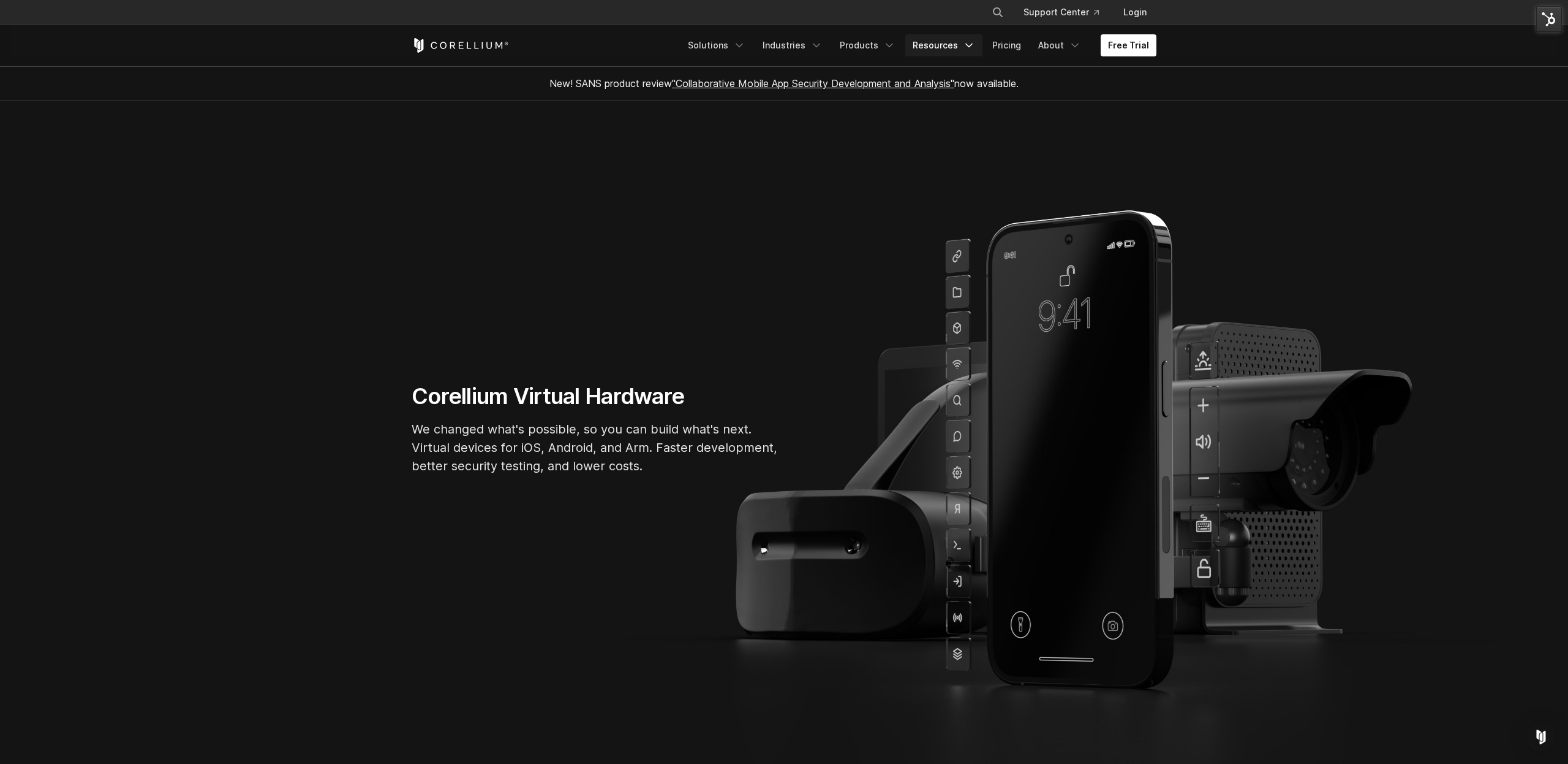
click at [967, 44] on icon "Navigation Menu" at bounding box center [968, 45] width 12 height 12
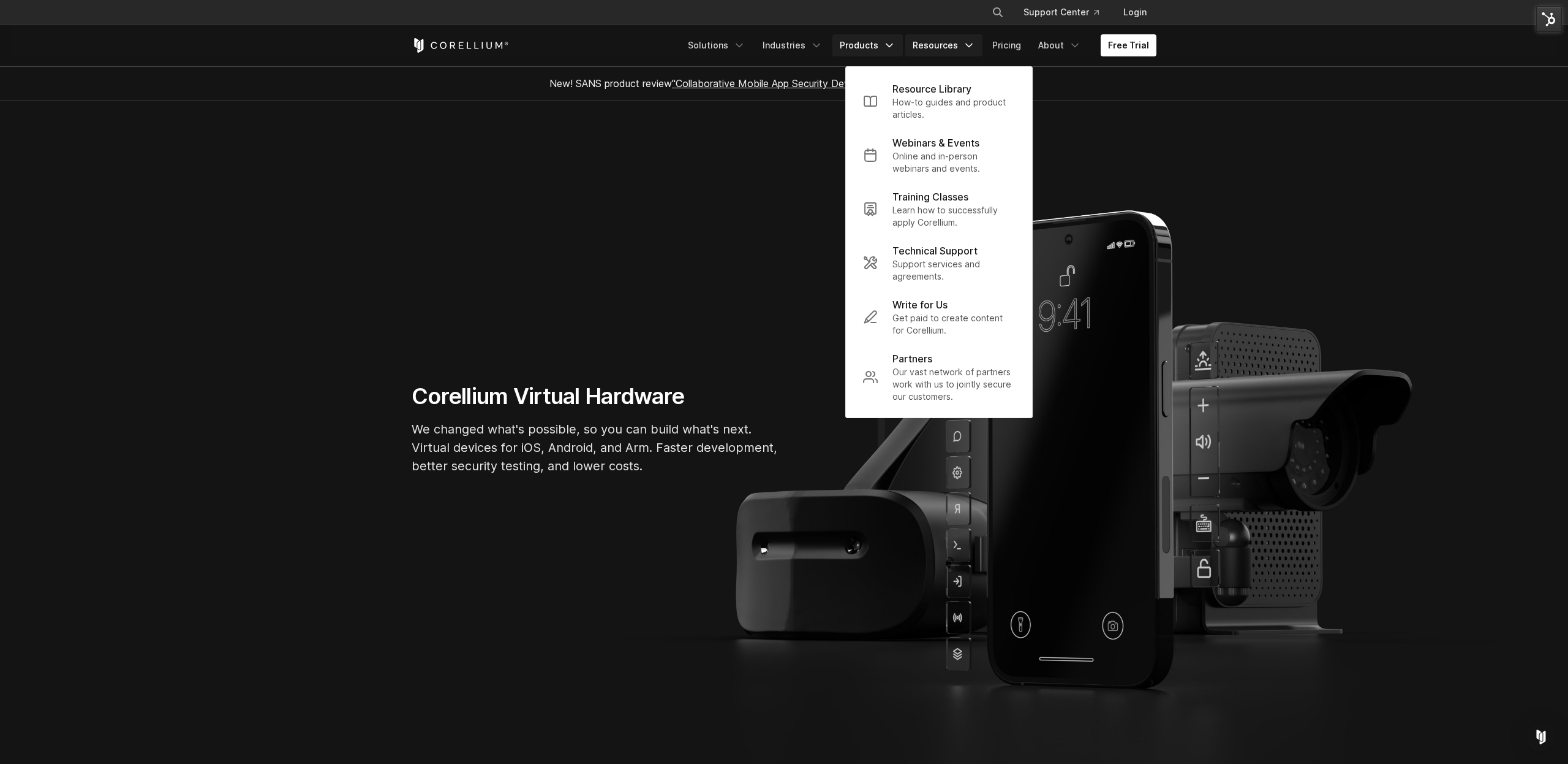
click at [894, 42] on icon "Navigation Menu" at bounding box center [889, 45] width 12 height 12
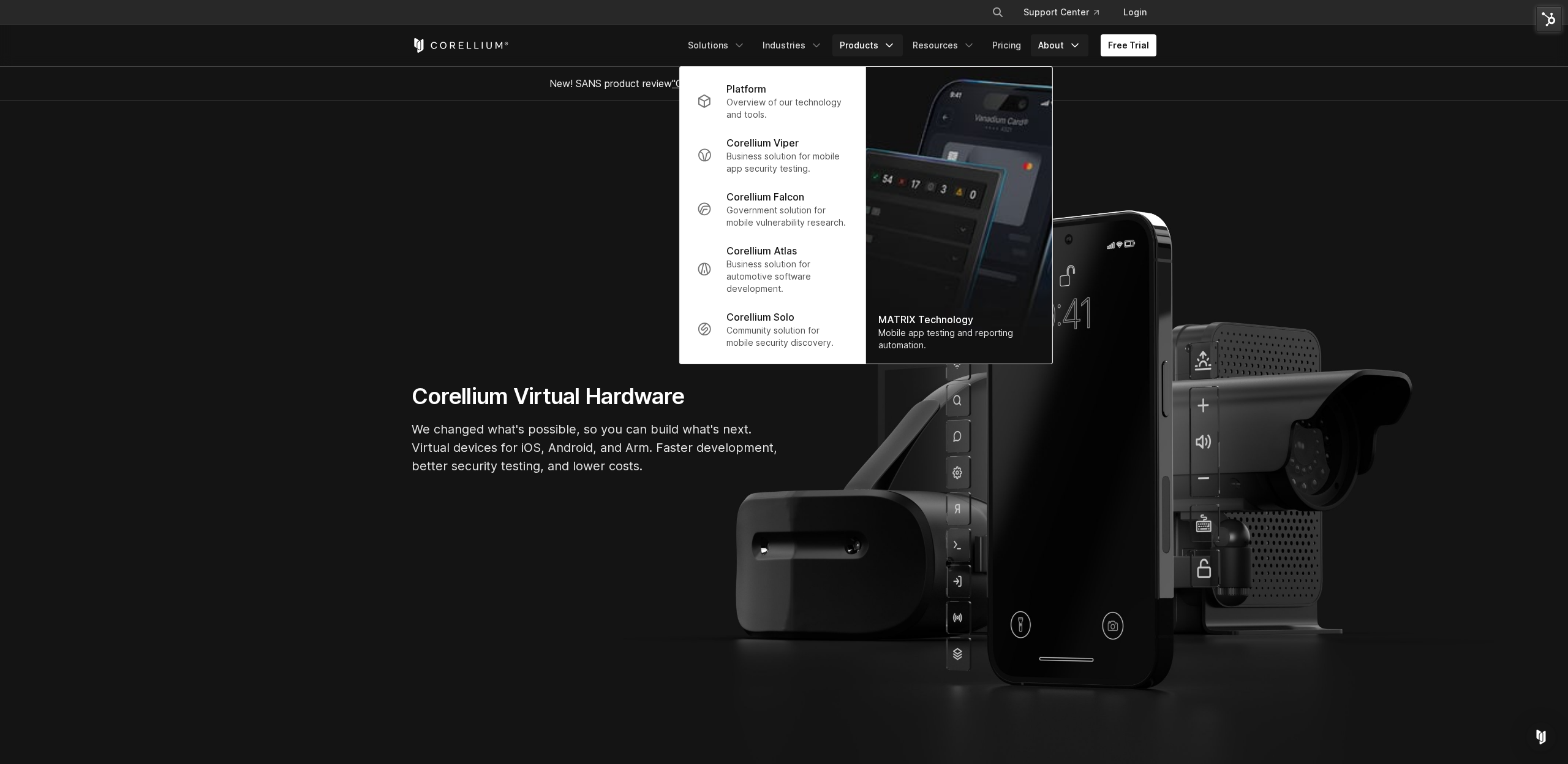
click at [1071, 46] on icon "Navigation Menu" at bounding box center [1075, 45] width 12 height 12
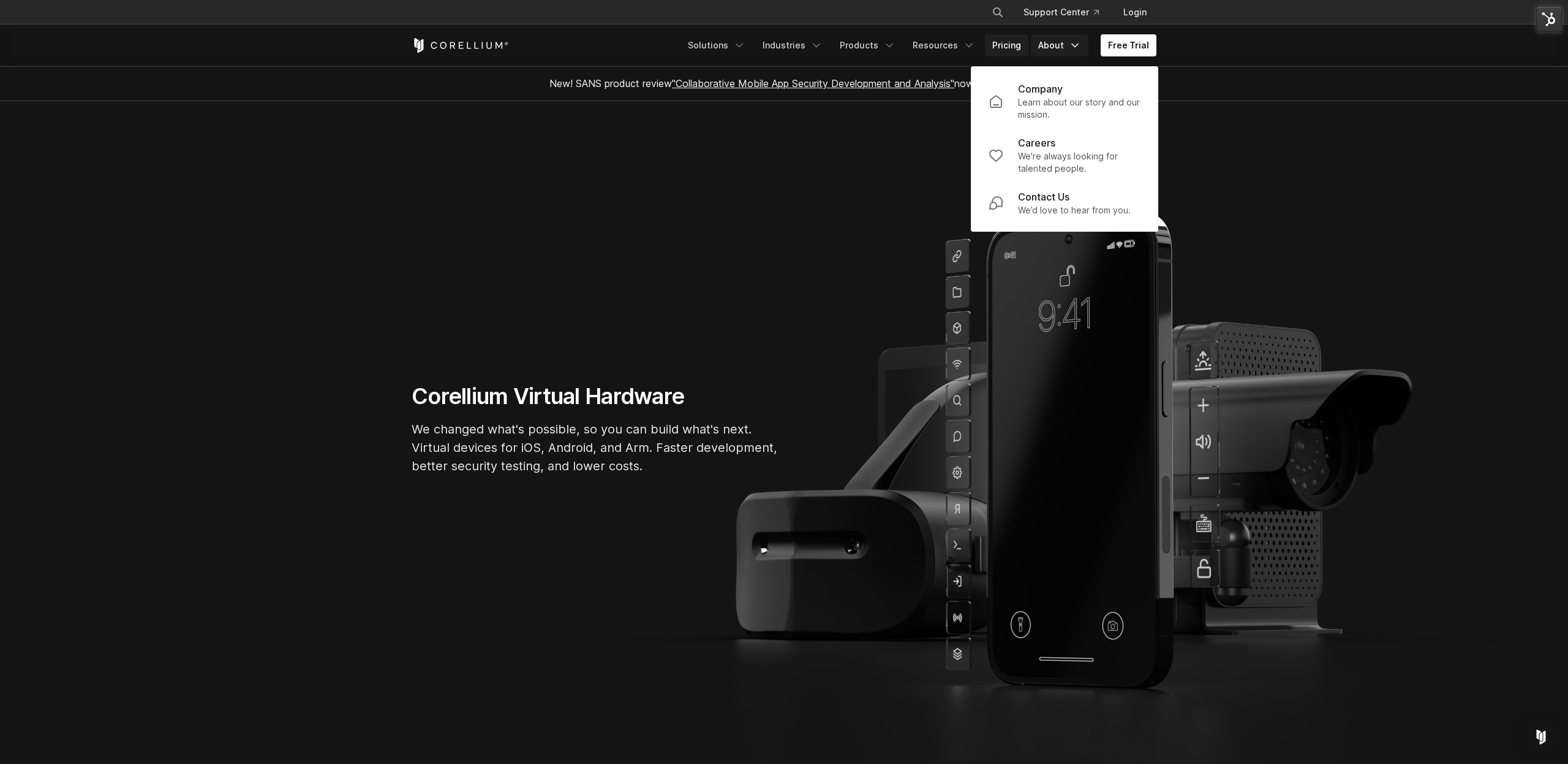
click at [1023, 49] on link "Pricing" at bounding box center [1007, 45] width 44 height 22
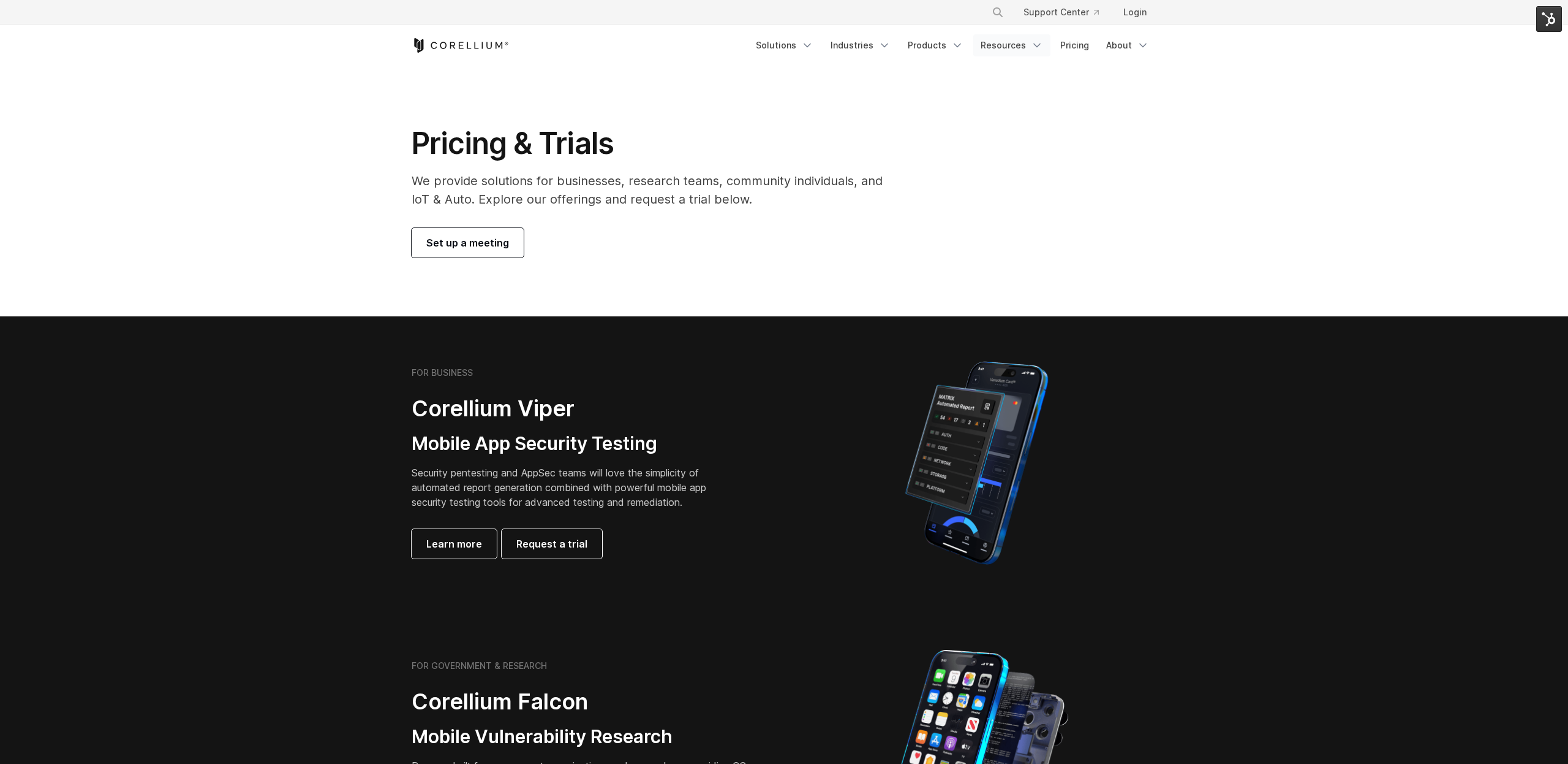
click at [1028, 49] on link "Resources" at bounding box center [1012, 45] width 78 height 22
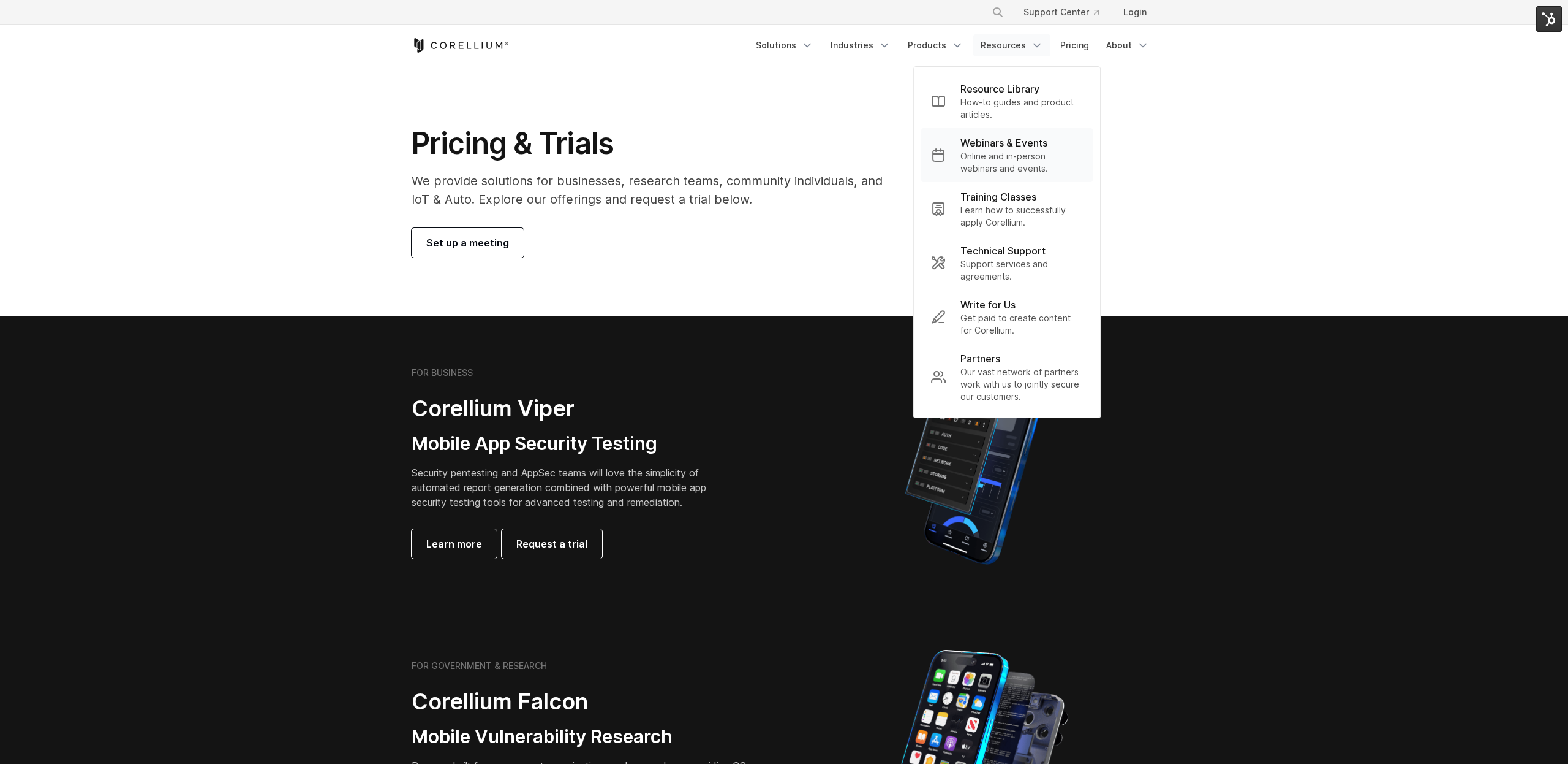
click at [992, 136] on p "Webinars & Events" at bounding box center [1003, 142] width 87 height 15
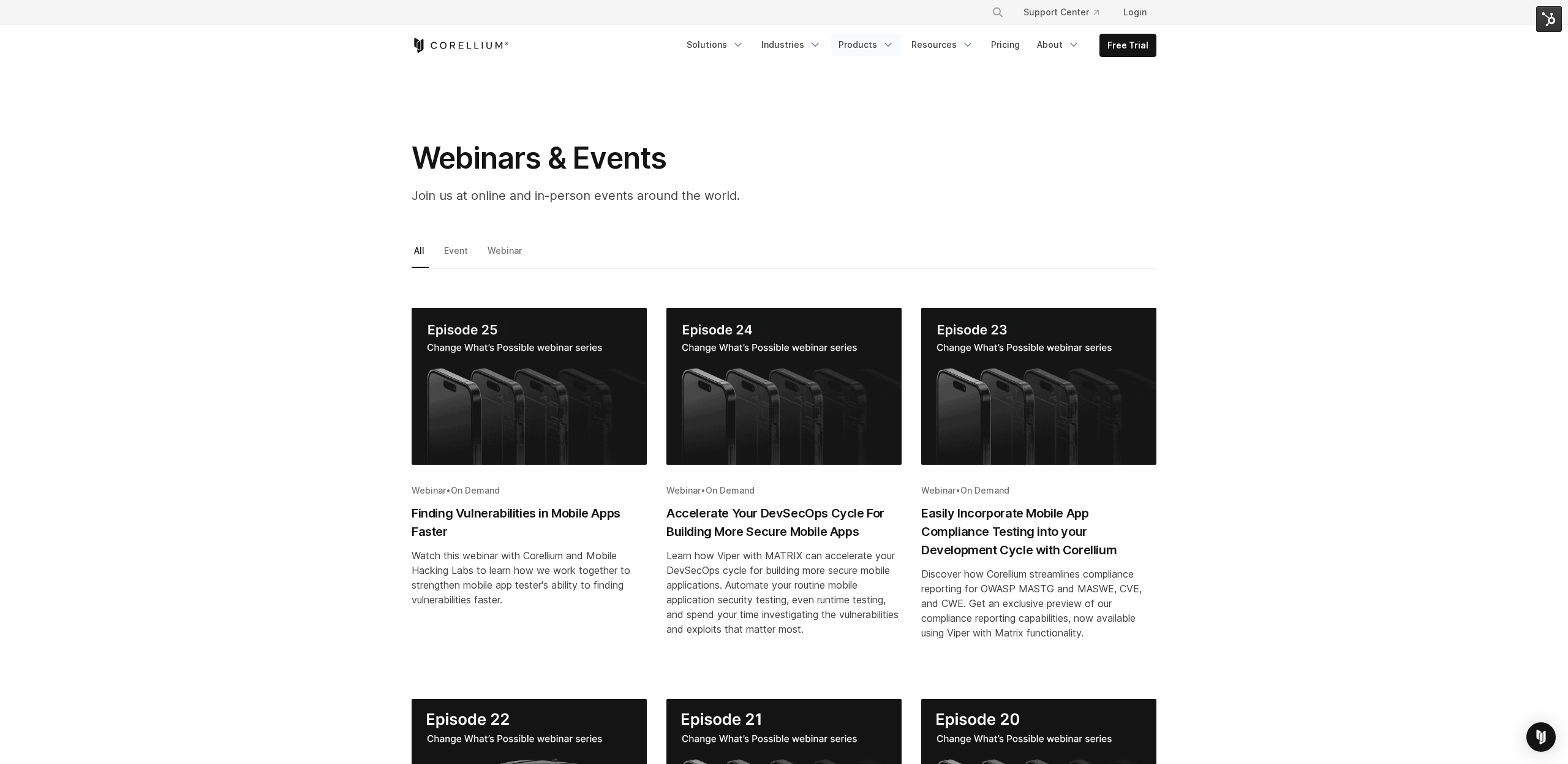
click at [884, 51] on link "Products" at bounding box center [866, 45] width 71 height 22
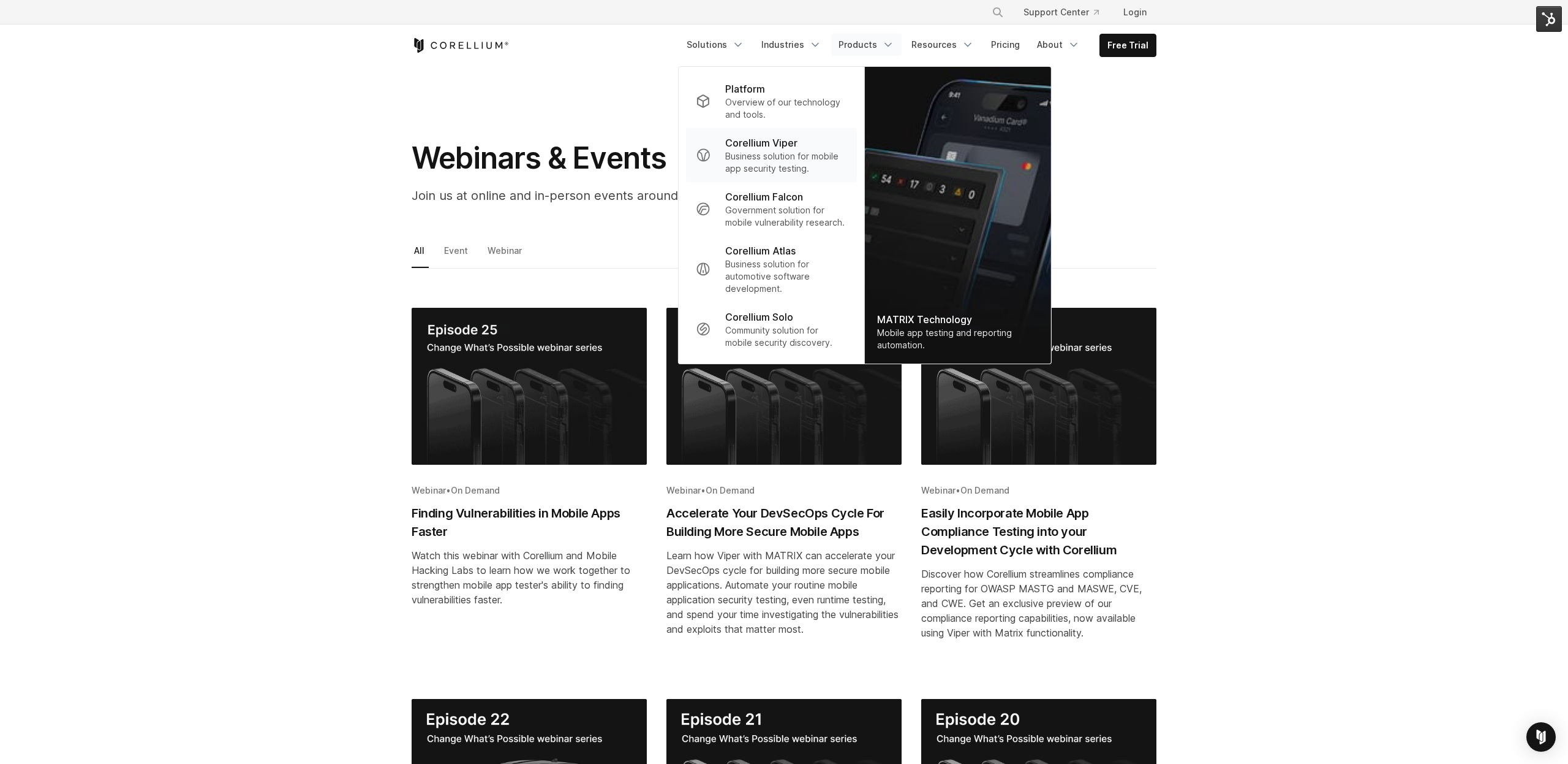
click at [768, 147] on p "Corellium Viper" at bounding box center [761, 142] width 73 height 15
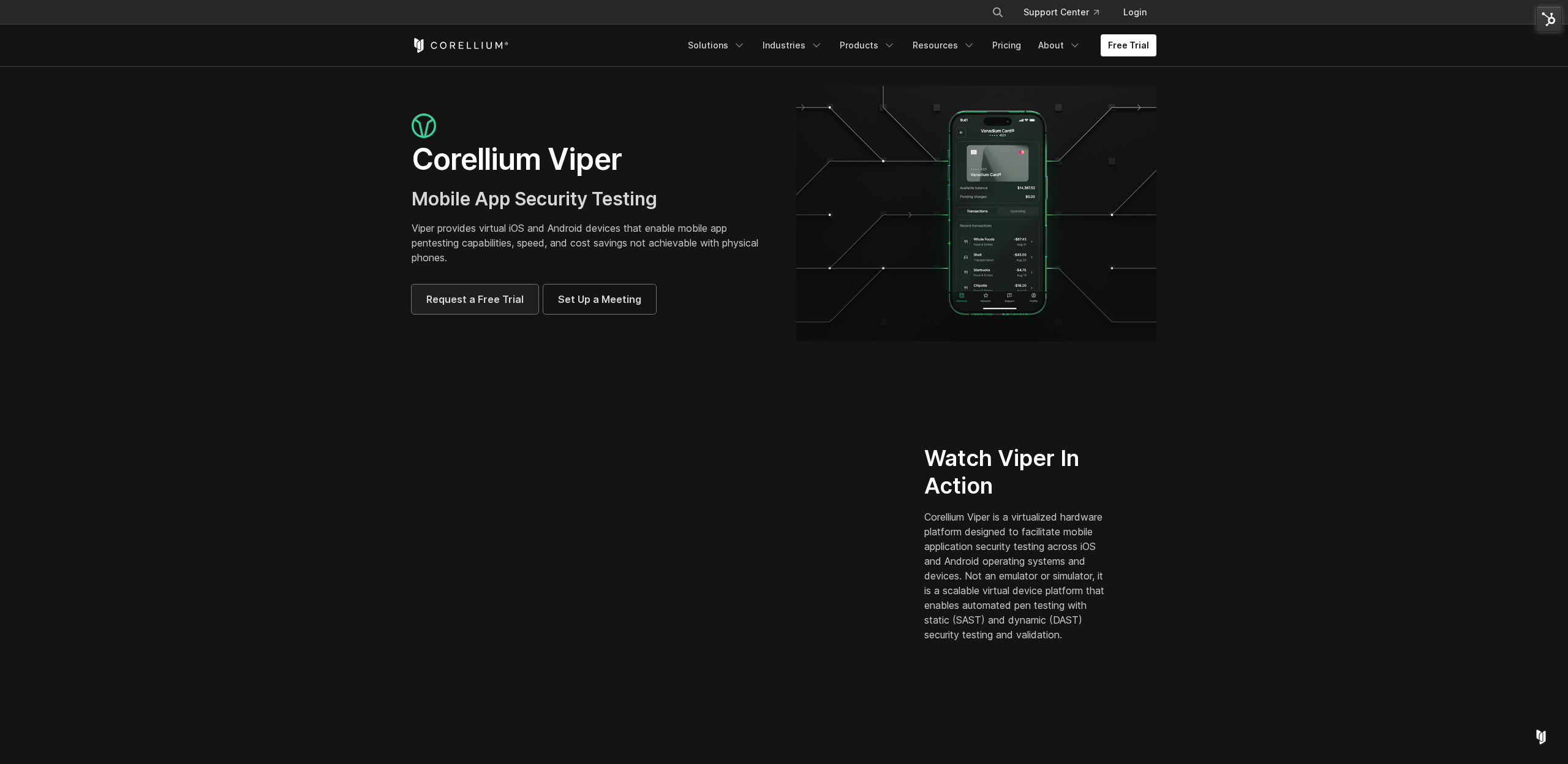
click at [506, 307] on link "Request a Free Trial" at bounding box center [475, 299] width 127 height 30
click at [615, 297] on span "Set Up a Meeting" at bounding box center [600, 298] width 84 height 15
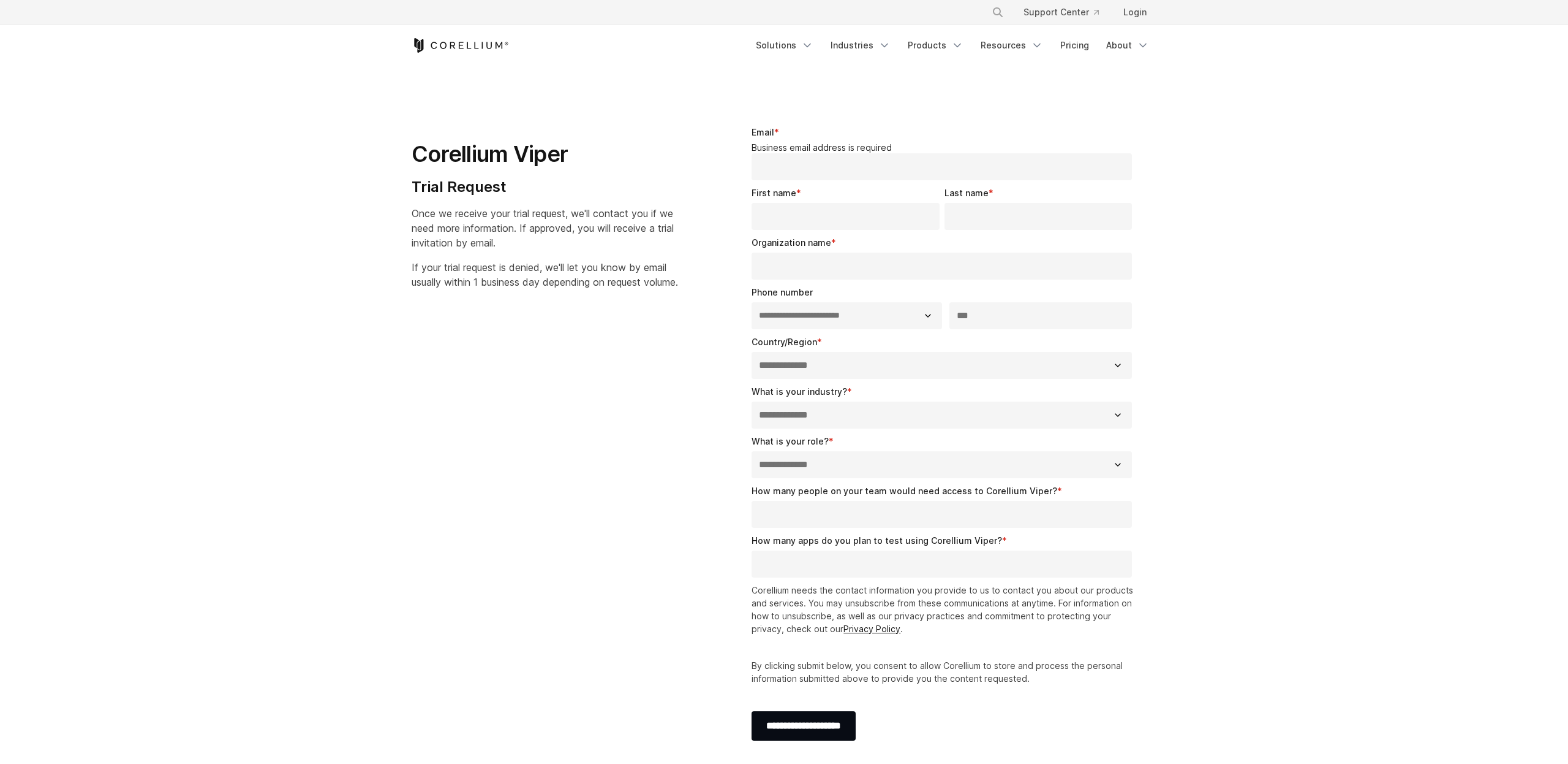
select select "**"
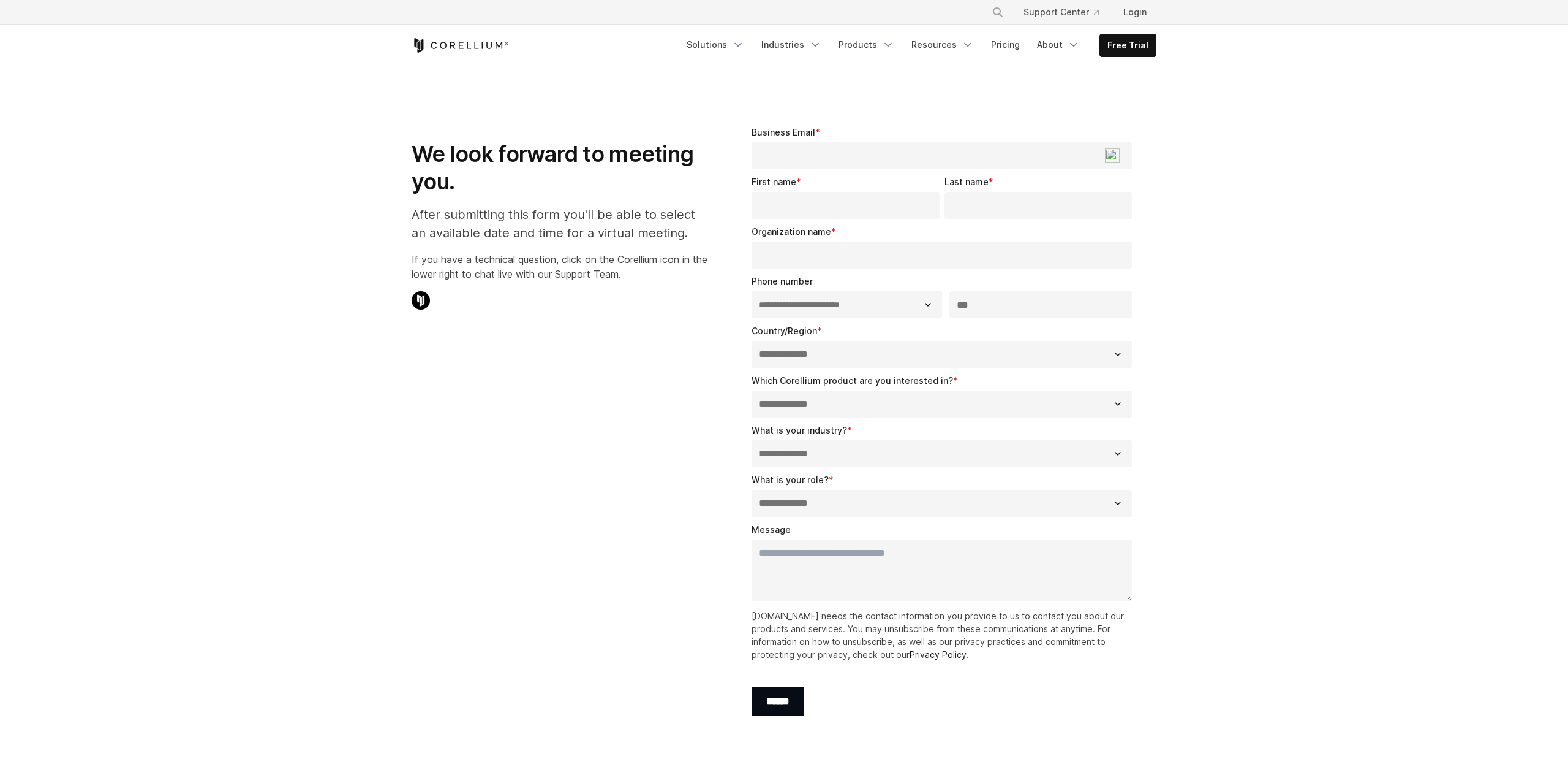
select select "**"
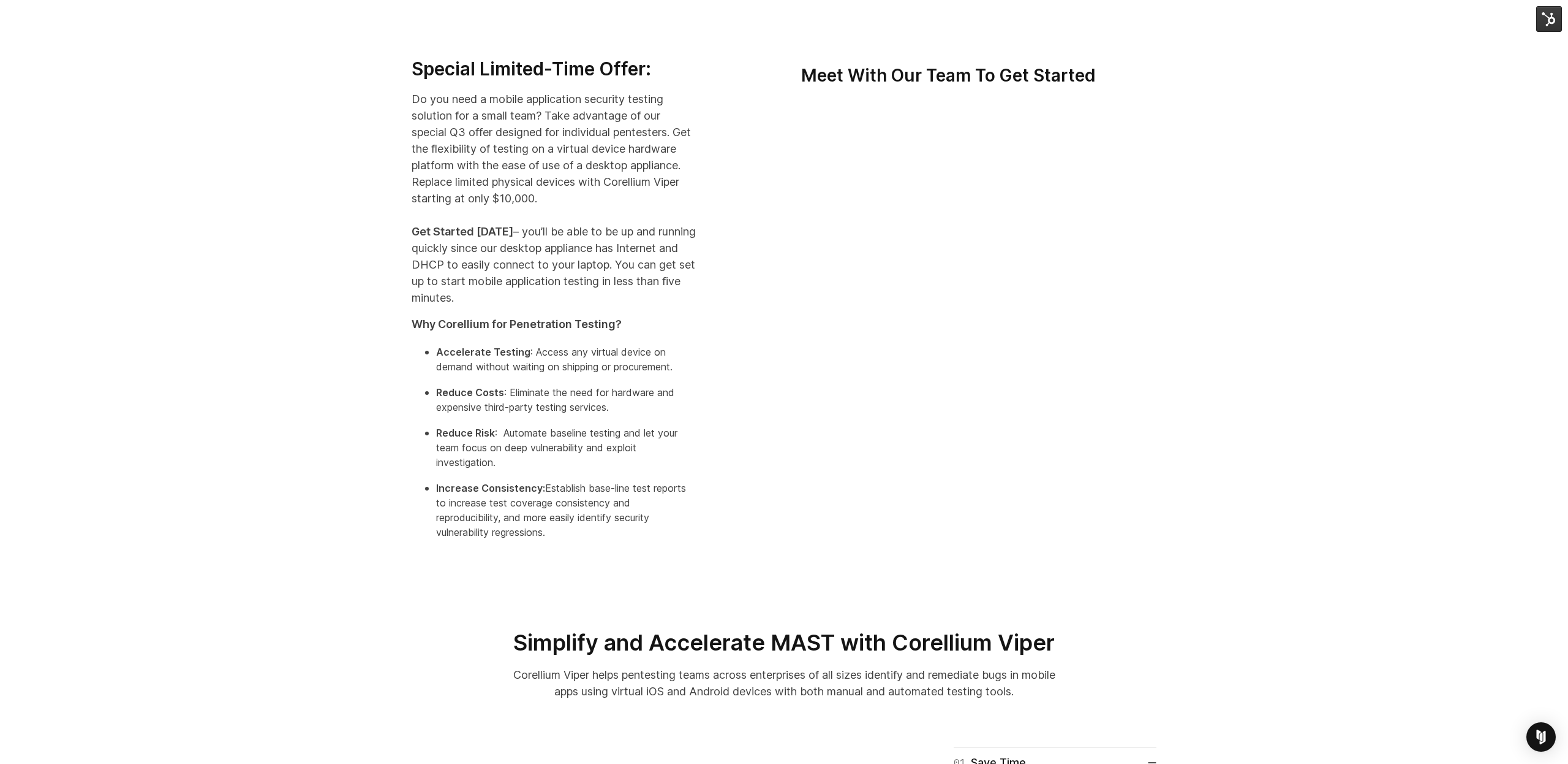
scroll to position [282, 0]
click at [1292, 226] on div "Special Limited-Time Offer: Do you need a mobile application security testing s…" at bounding box center [784, 306] width 1568 height 611
